Goal: Information Seeking & Learning: Learn about a topic

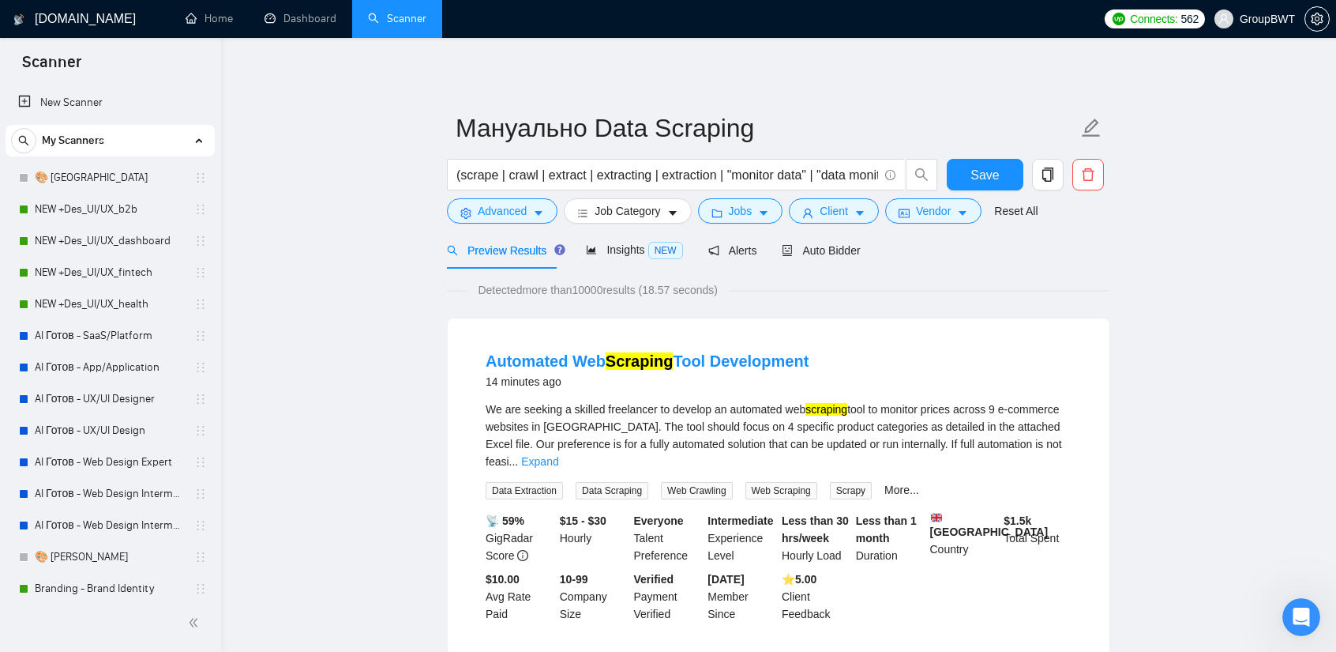
scroll to position [395, 0]
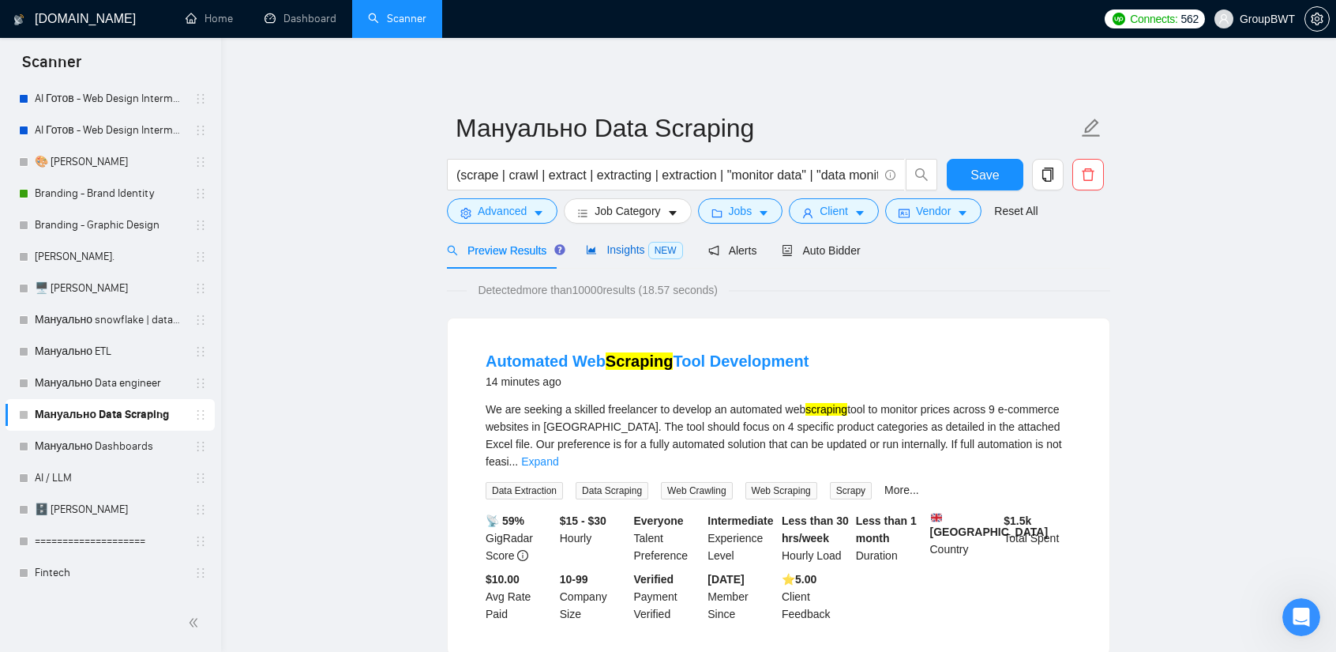
click at [641, 257] on div "Insights NEW" at bounding box center [634, 250] width 96 height 18
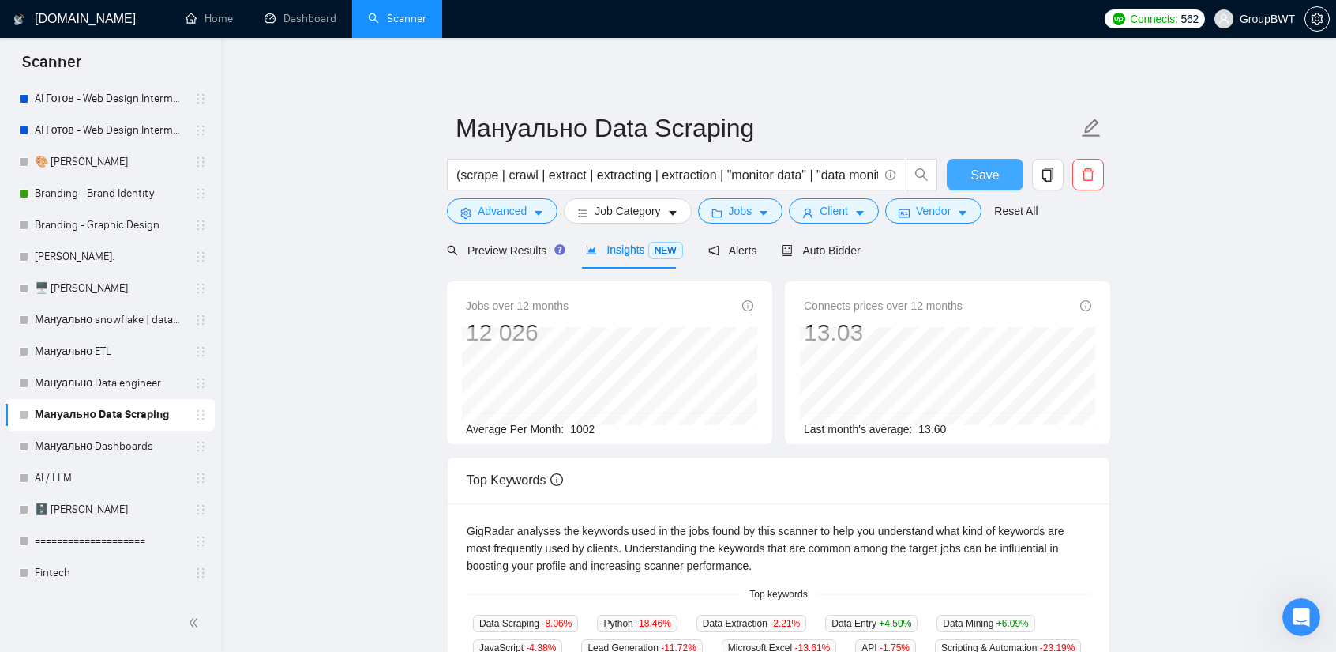
click at [967, 181] on button "Save" at bounding box center [985, 175] width 77 height 32
click at [108, 378] on link "Мануально Data engineer" at bounding box center [110, 383] width 150 height 32
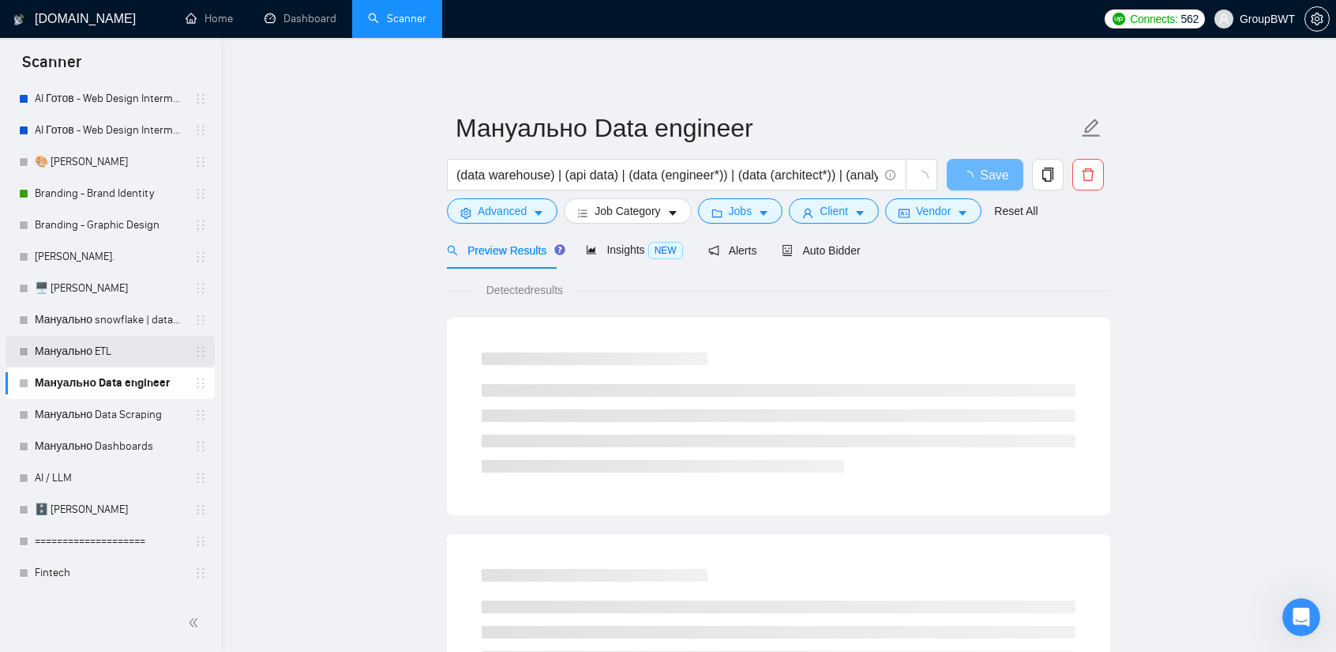
click at [80, 354] on link "Мануально ETL" at bounding box center [110, 352] width 150 height 32
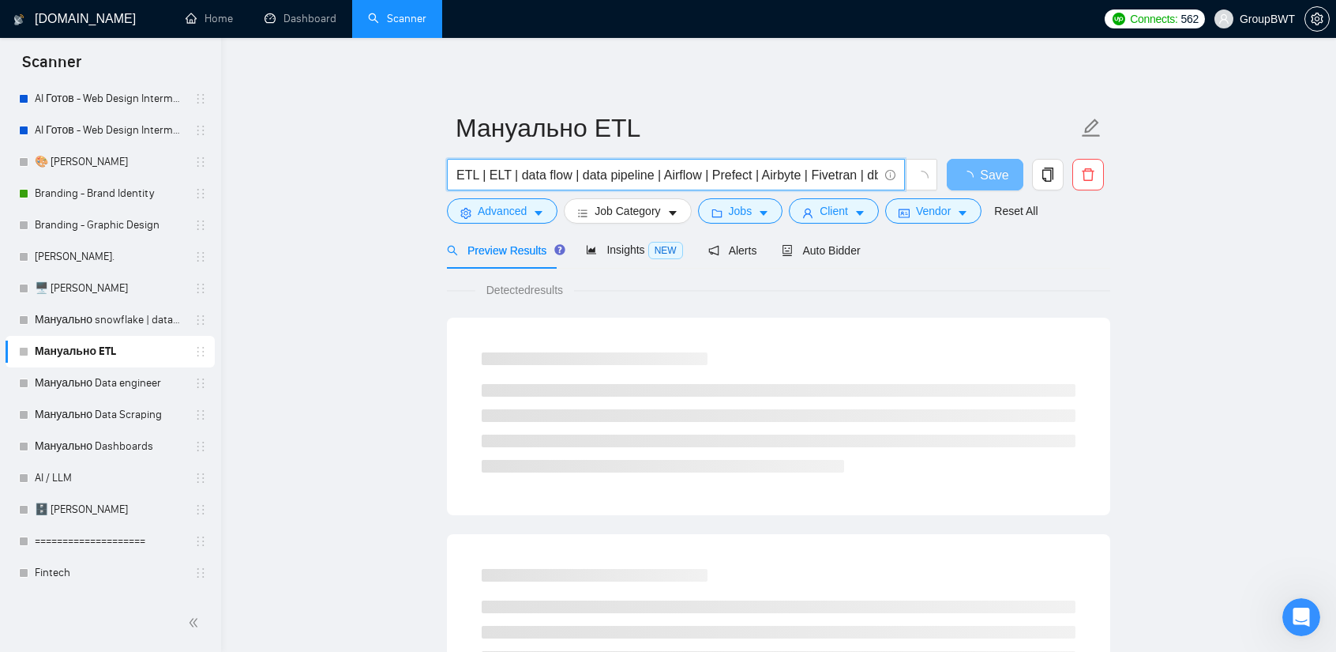
click at [801, 176] on input "ETL | ELT | data flow | data pipeline | Airflow | Prefect | Airbyte | Fivetran …" at bounding box center [667, 175] width 422 height 20
click at [807, 178] on input "ETL | ELT | data flow | data pipeline | Airflow | Prefect | Airbyte | Fivetran …" at bounding box center [667, 175] width 422 height 20
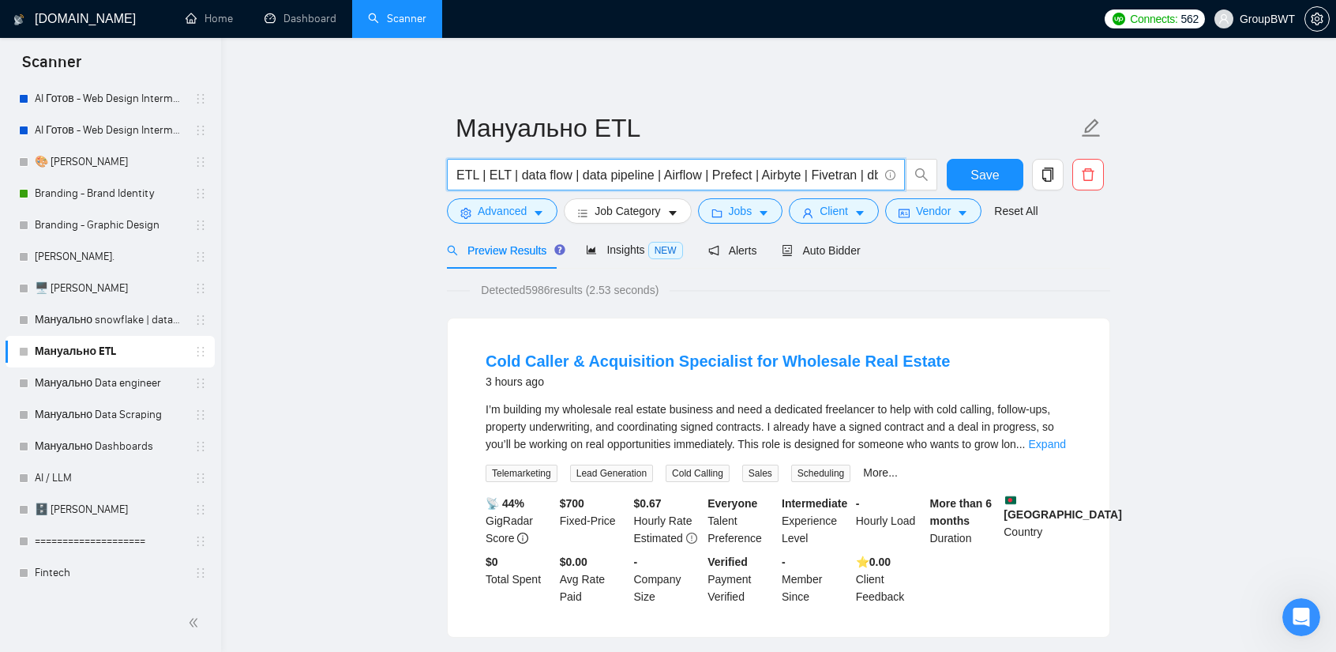
scroll to position [0, 146]
drag, startPoint x: 771, startPoint y: 178, endPoint x: 1060, endPoint y: 210, distance: 290.9
click at [633, 179] on input "ETL | ELT | data flow | data pipeline | Airflow | Prefect | Airbyte | Fivetran …" at bounding box center [667, 175] width 422 height 20
click at [656, 175] on input "ETL | ELT | data flow | data pipeline | Airflow | Prefect | Airbyte | Fivetran …" at bounding box center [667, 175] width 422 height 20
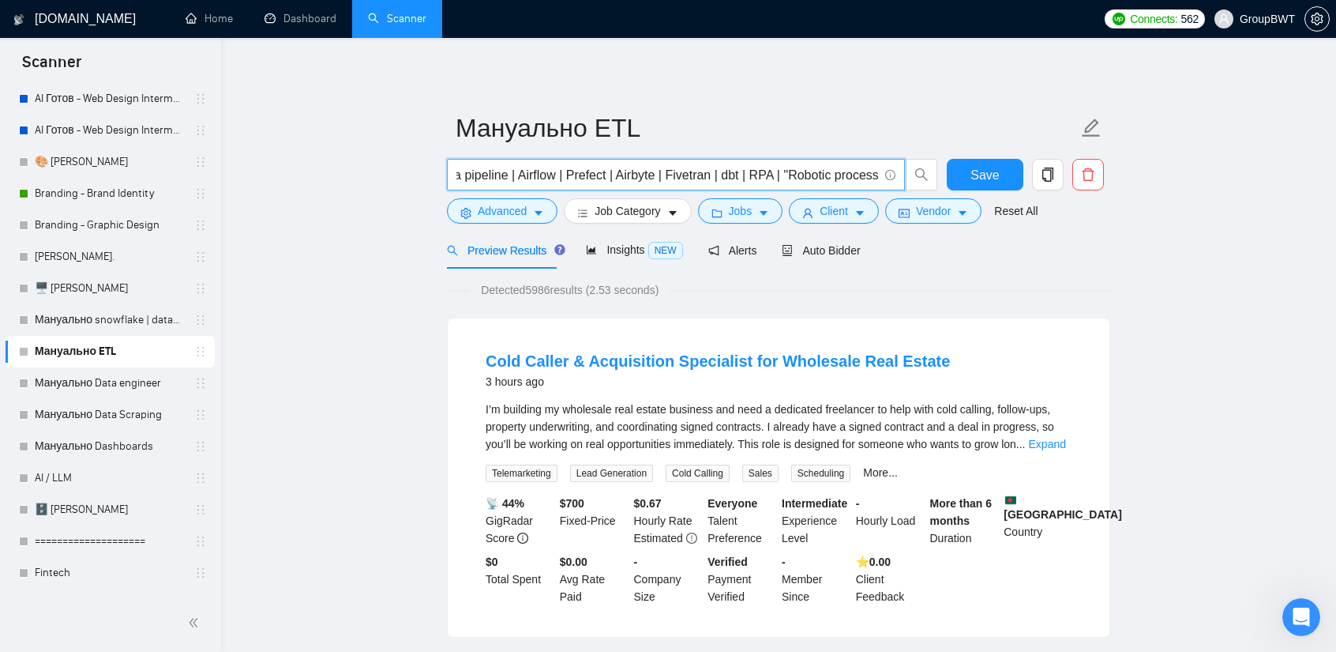
click at [659, 176] on input "ETL | ELT | data flow | data pipeline | Airflow | Prefect | Airbyte | Fivetran …" at bounding box center [667, 175] width 422 height 20
paste input "Airtable"
type input "ETL | ELT | data flow | data pipeline | Airflow | Prefect | Airbyte | Airtable …"
click at [633, 247] on span "Insights NEW" at bounding box center [634, 249] width 96 height 13
